Goal: Information Seeking & Learning: Learn about a topic

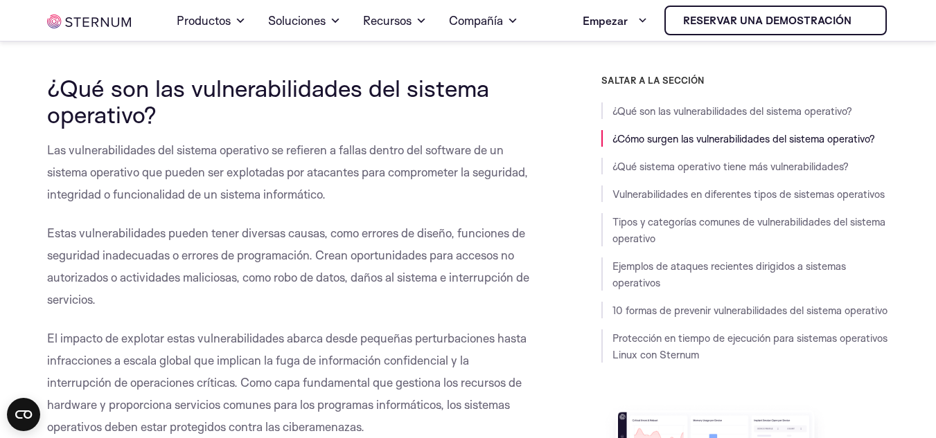
scroll to position [333, 0]
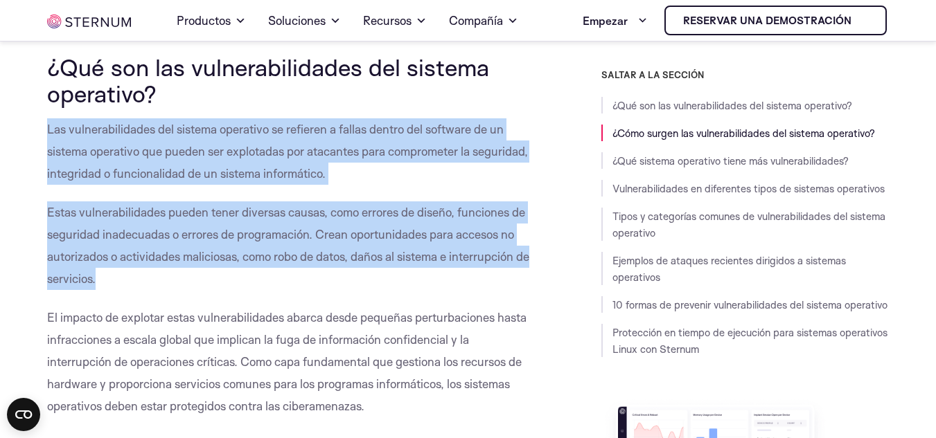
drag, startPoint x: 48, startPoint y: 128, endPoint x: 314, endPoint y: 274, distance: 303.7
copy div "Las vulnerabilidades del sistema operativo se refieren a fallas dentro del soft…"
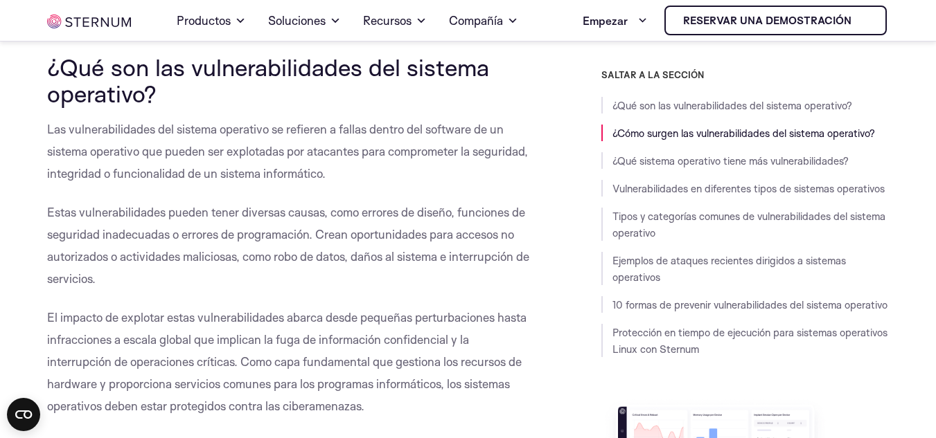
click at [409, 312] on font "El impacto de explotar estas vulnerabilidades abarca desde pequeñas perturbacio…" at bounding box center [286, 361] width 479 height 103
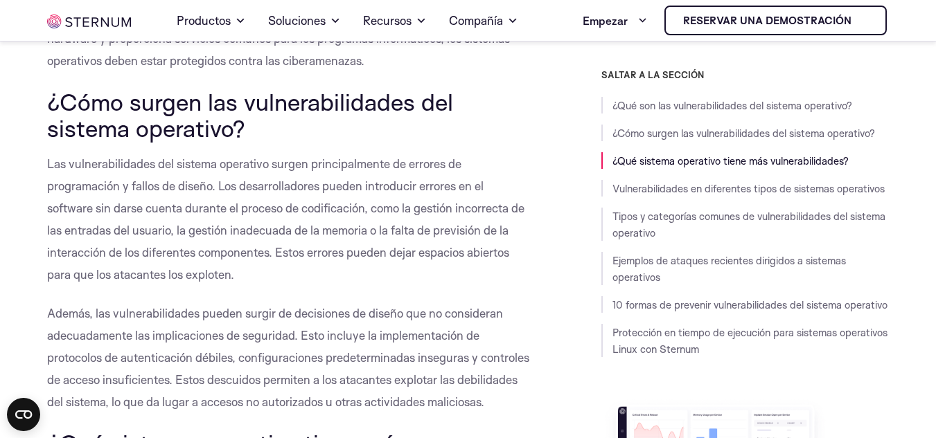
scroll to position [679, 0]
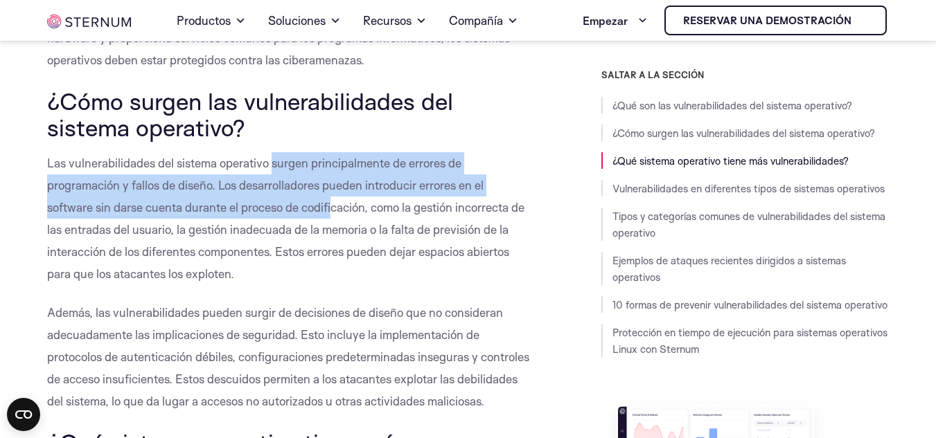
drag, startPoint x: 272, startPoint y: 162, endPoint x: 333, endPoint y: 206, distance: 75.0
click at [333, 206] on font "Las vulnerabilidades del sistema operativo surgen principalmente de errores de …" at bounding box center [285, 218] width 477 height 125
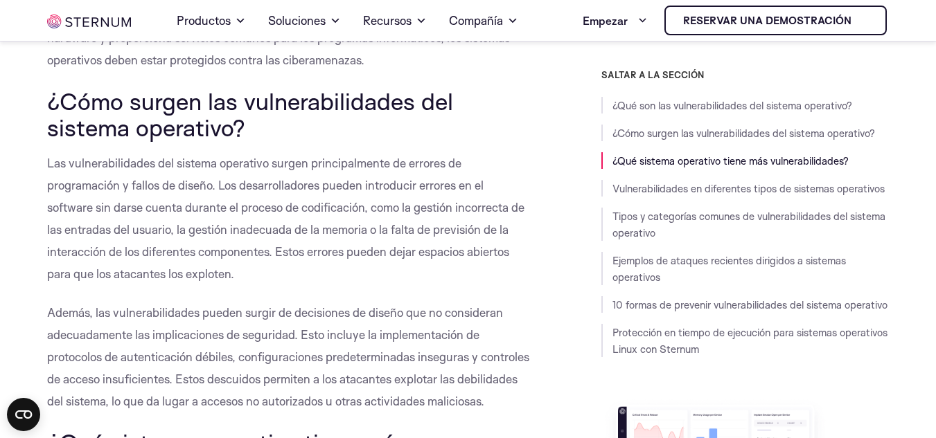
click at [270, 163] on font "Las vulnerabilidades del sistema operativo surgen principalmente de errores de …" at bounding box center [285, 218] width 477 height 125
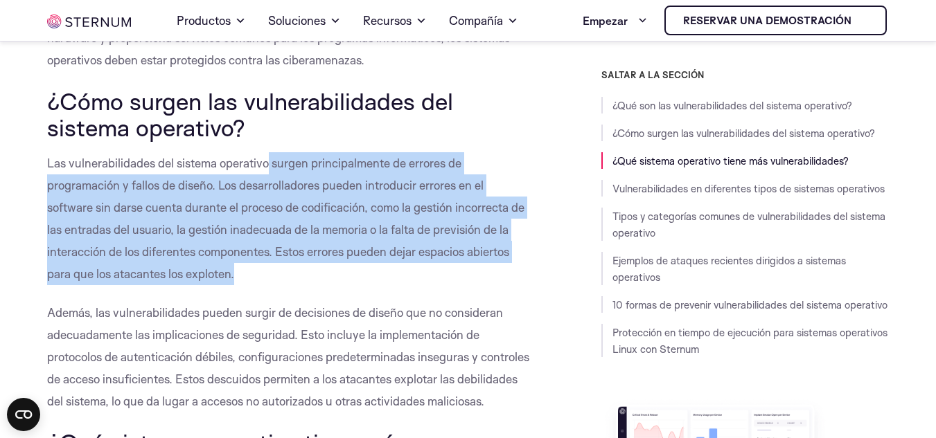
drag, startPoint x: 270, startPoint y: 163, endPoint x: 238, endPoint y: 276, distance: 117.3
click at [238, 276] on p "Las vulnerabilidades del sistema operativo surgen principalmente de errores de …" at bounding box center [288, 218] width 483 height 133
copy font "surgen principalmente de errores de programación y fallos de diseño. Los desarr…"
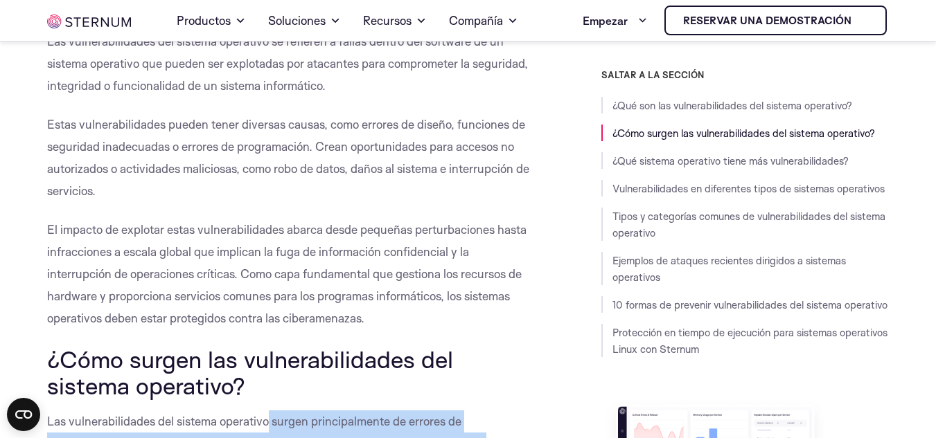
scroll to position [420, 0]
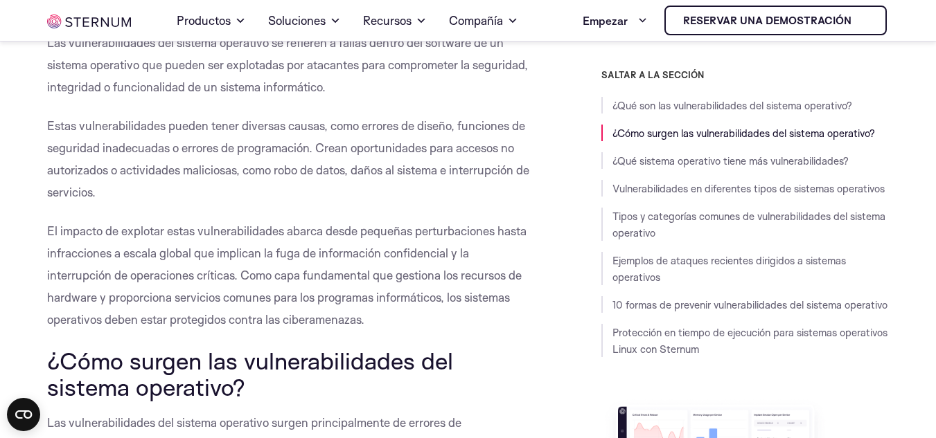
click at [353, 136] on p "Estas vulnerabilidades pueden tener diversas causas, como errores de diseño, fu…" at bounding box center [288, 159] width 483 height 89
